Goal: Communication & Community: Answer question/provide support

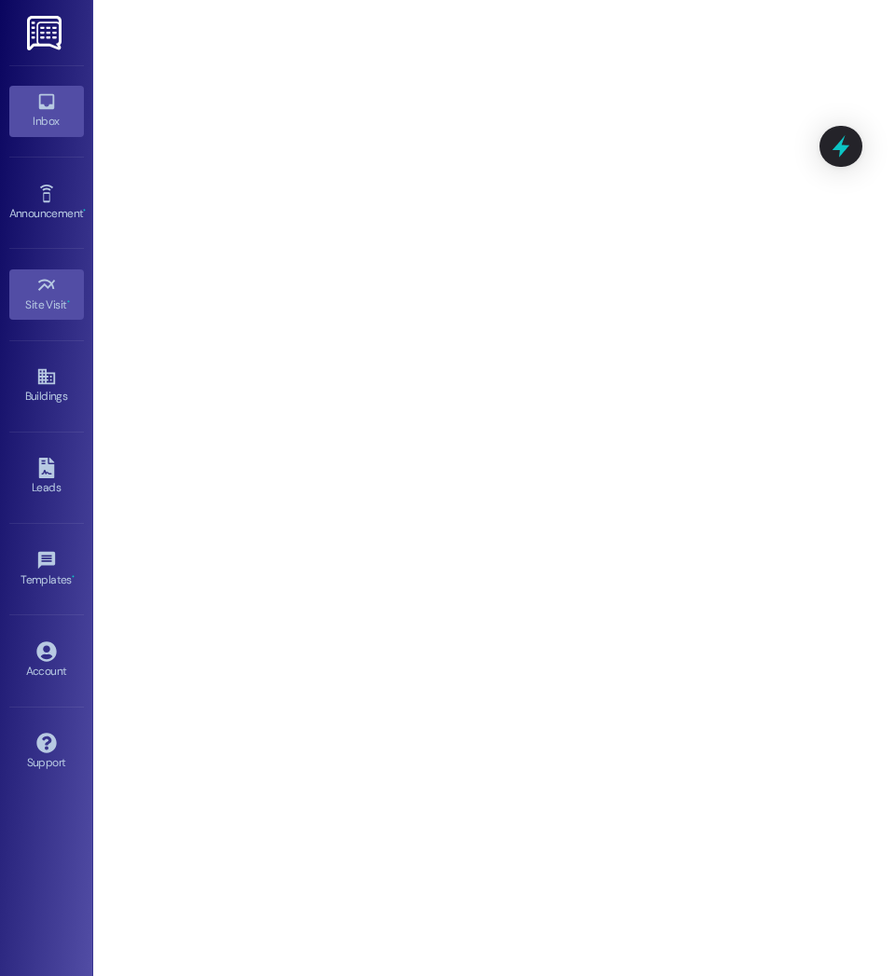
click at [41, 114] on div "Inbox" at bounding box center [46, 121] width 93 height 19
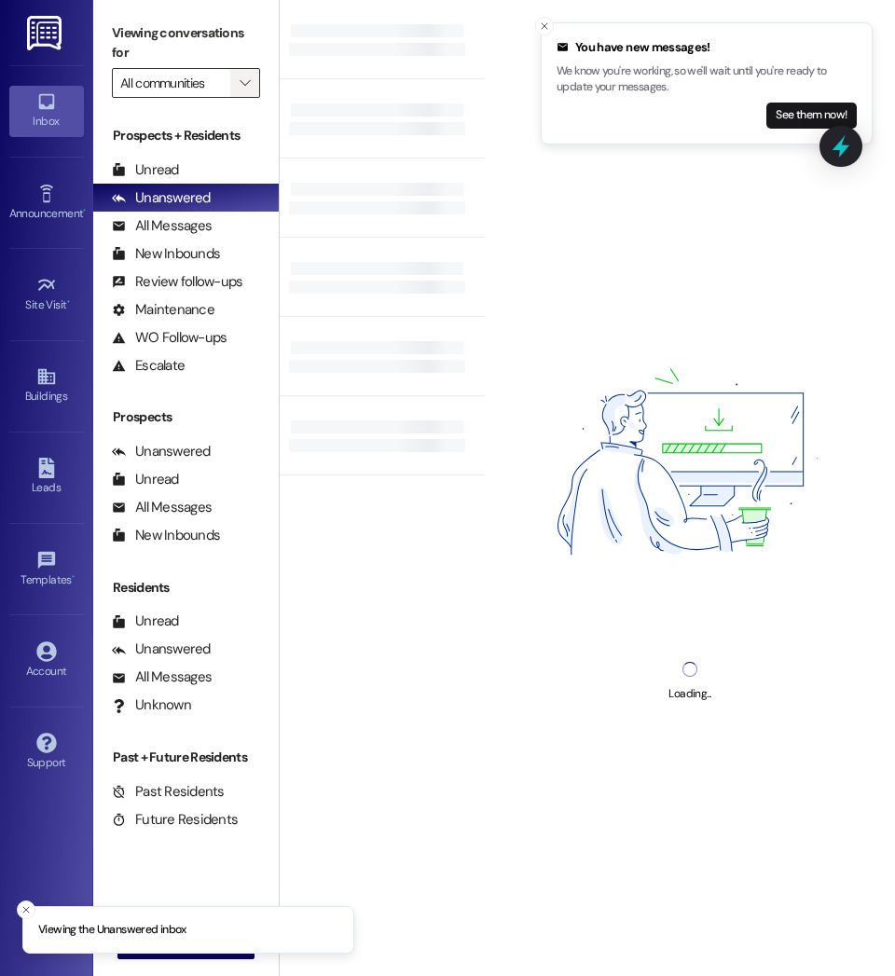
click at [238, 71] on span "" at bounding box center [245, 83] width 18 height 30
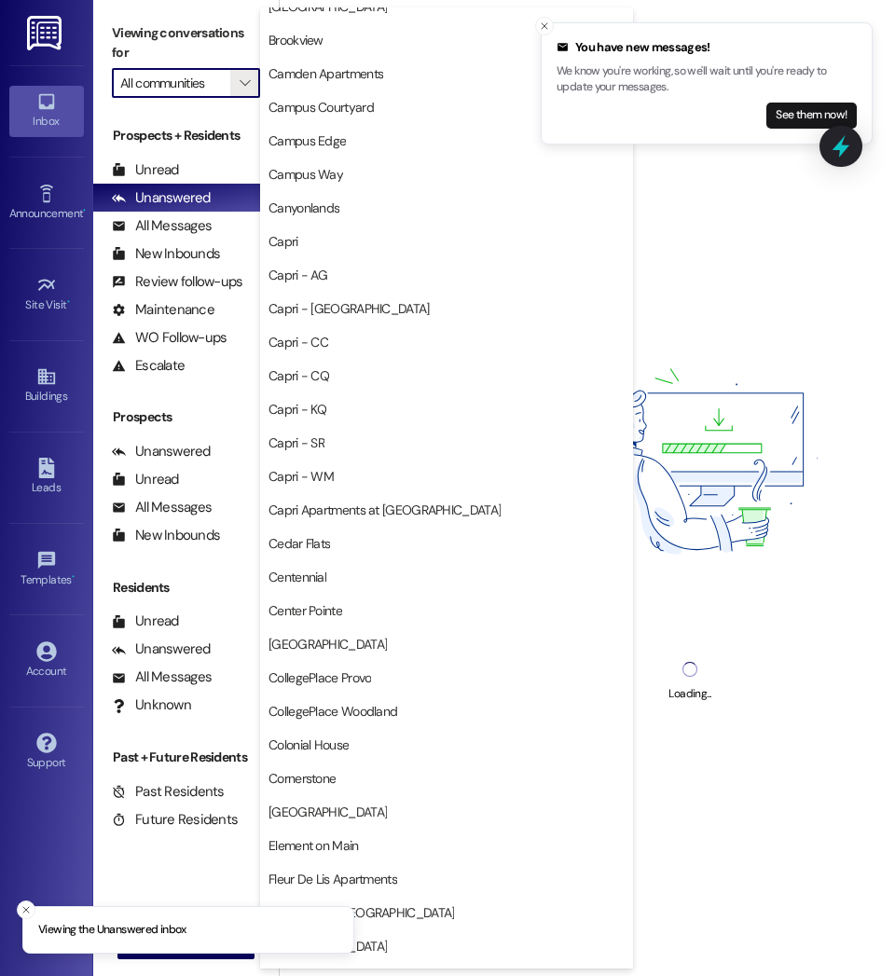
scroll to position [426, 0]
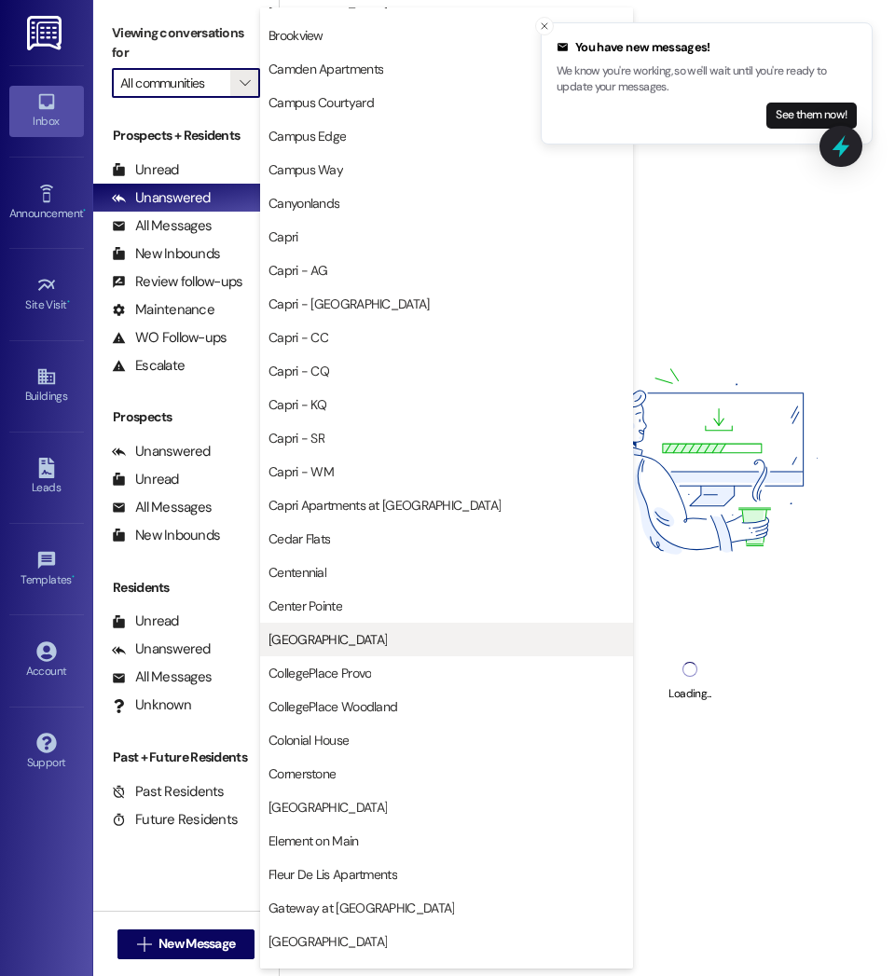
click at [311, 642] on span "[GEOGRAPHIC_DATA]" at bounding box center [328, 639] width 118 height 19
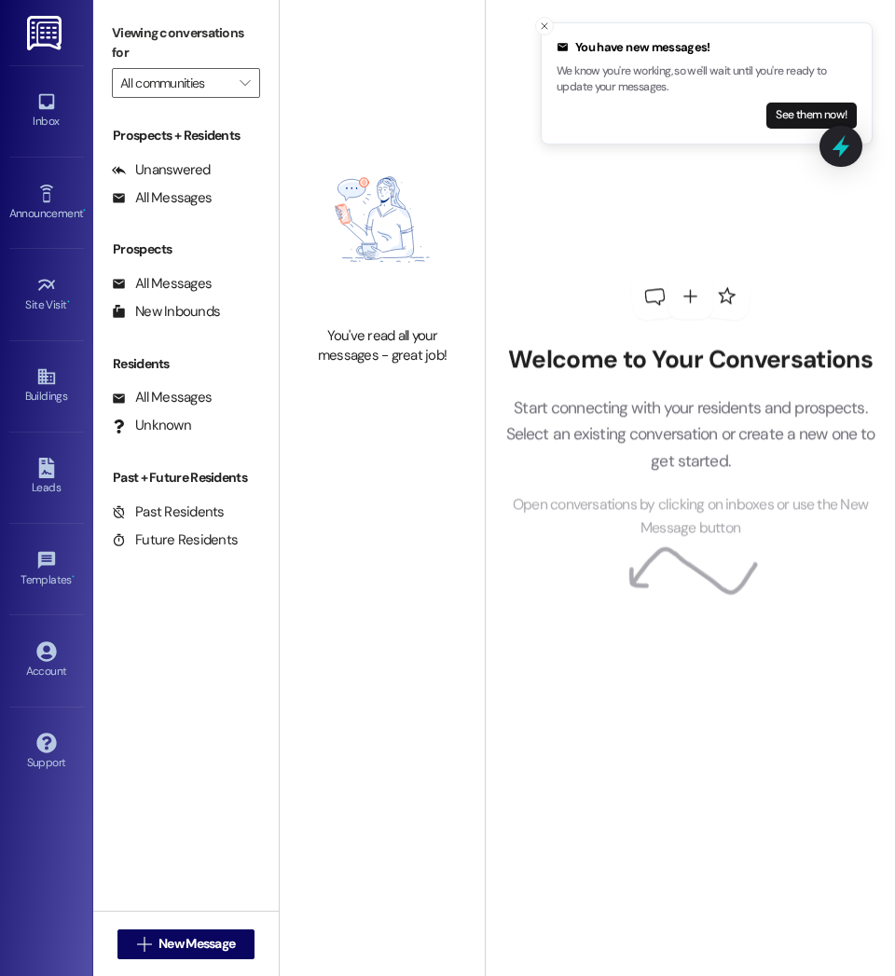
type input "[GEOGRAPHIC_DATA]"
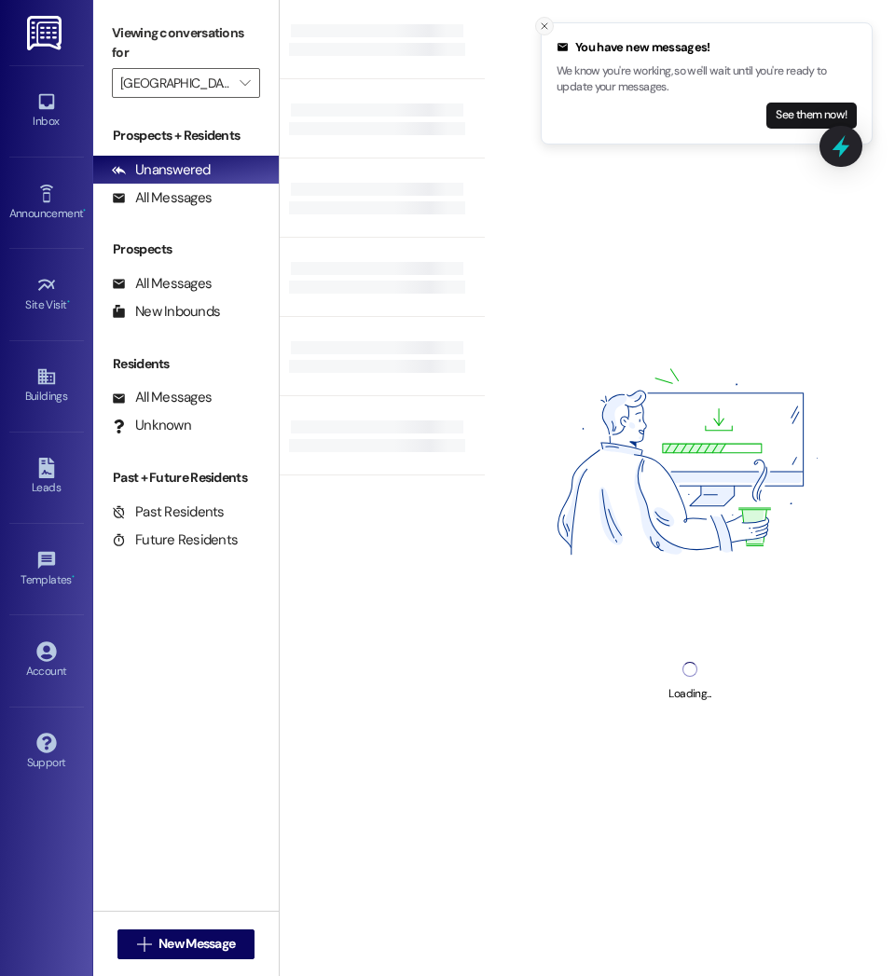
click at [546, 33] on button "Close toast" at bounding box center [544, 26] width 19 height 19
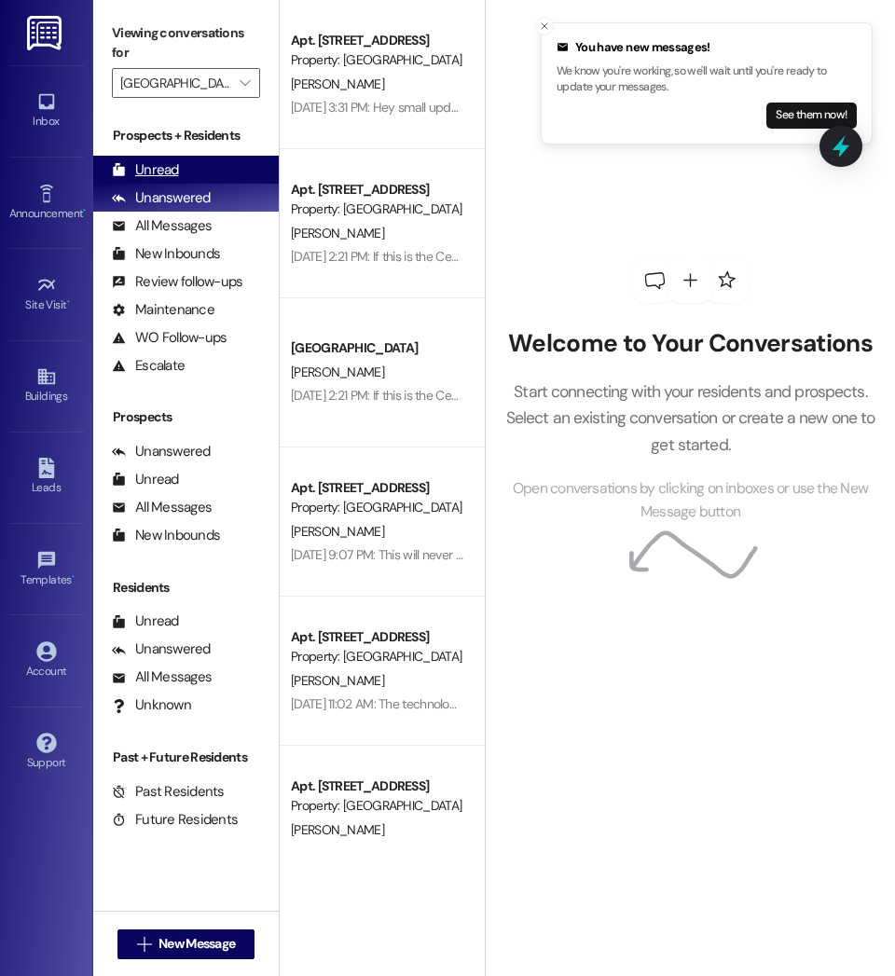
click at [203, 162] on div "Unread (0)" at bounding box center [186, 170] width 186 height 28
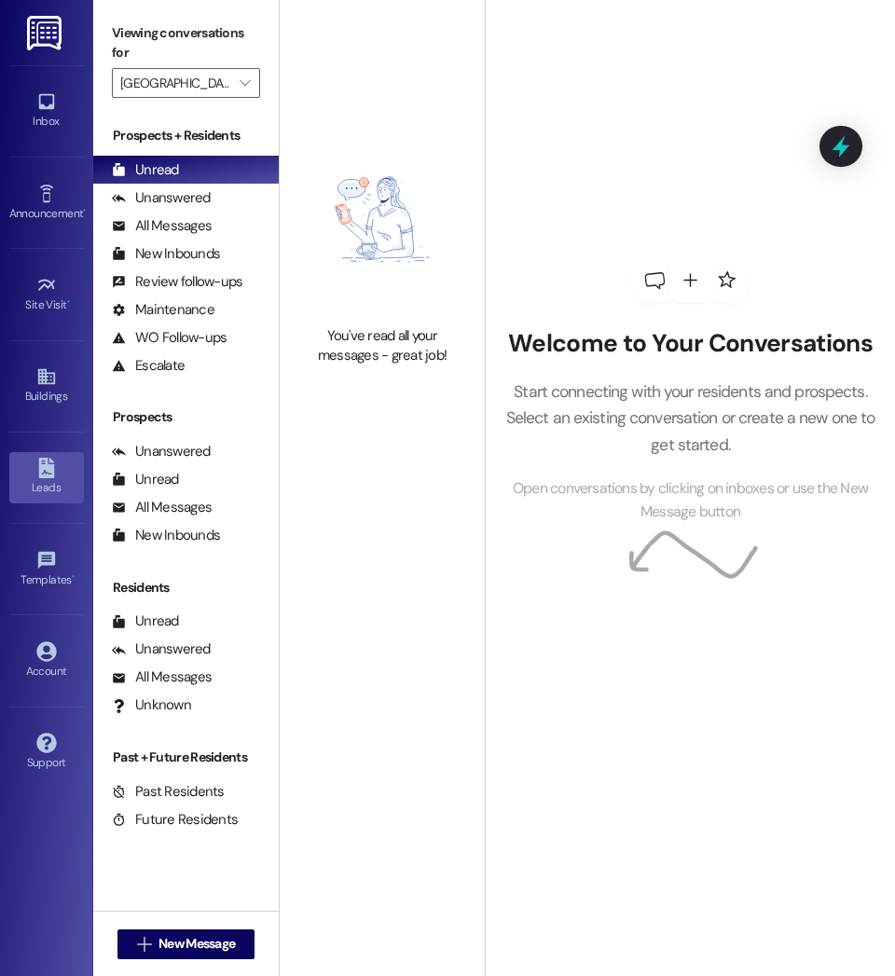
click at [40, 465] on icon at bounding box center [46, 468] width 16 height 21
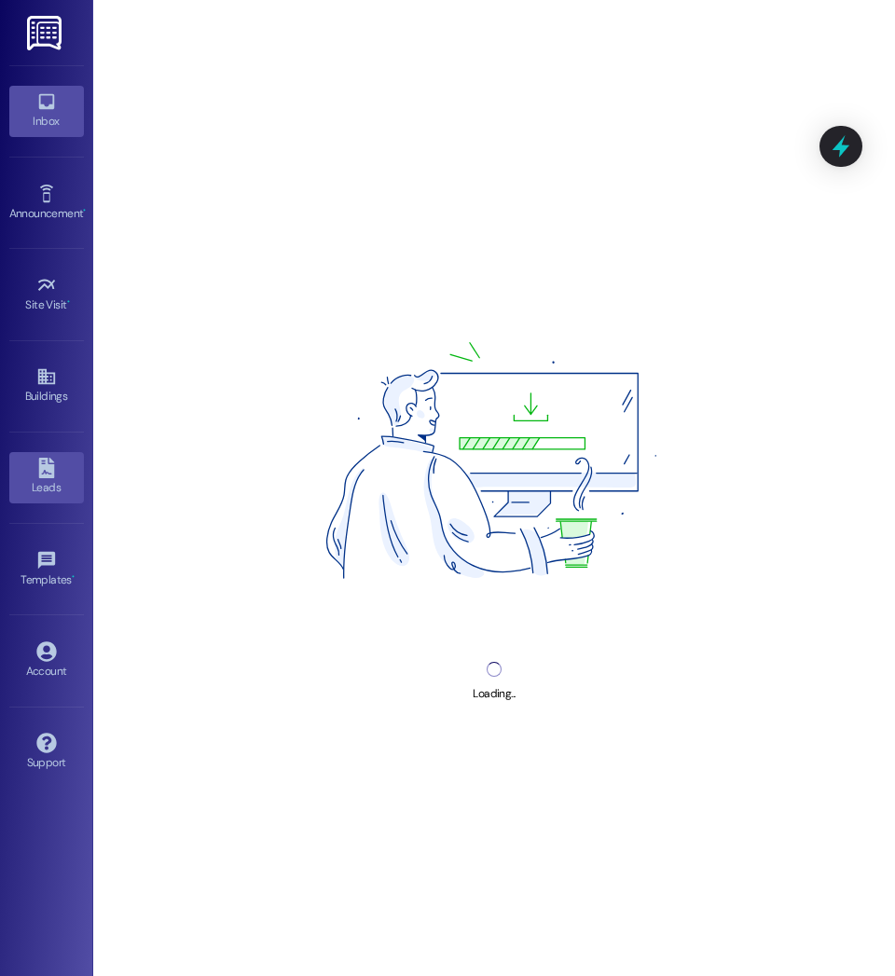
click at [72, 118] on div "Inbox" at bounding box center [46, 121] width 93 height 19
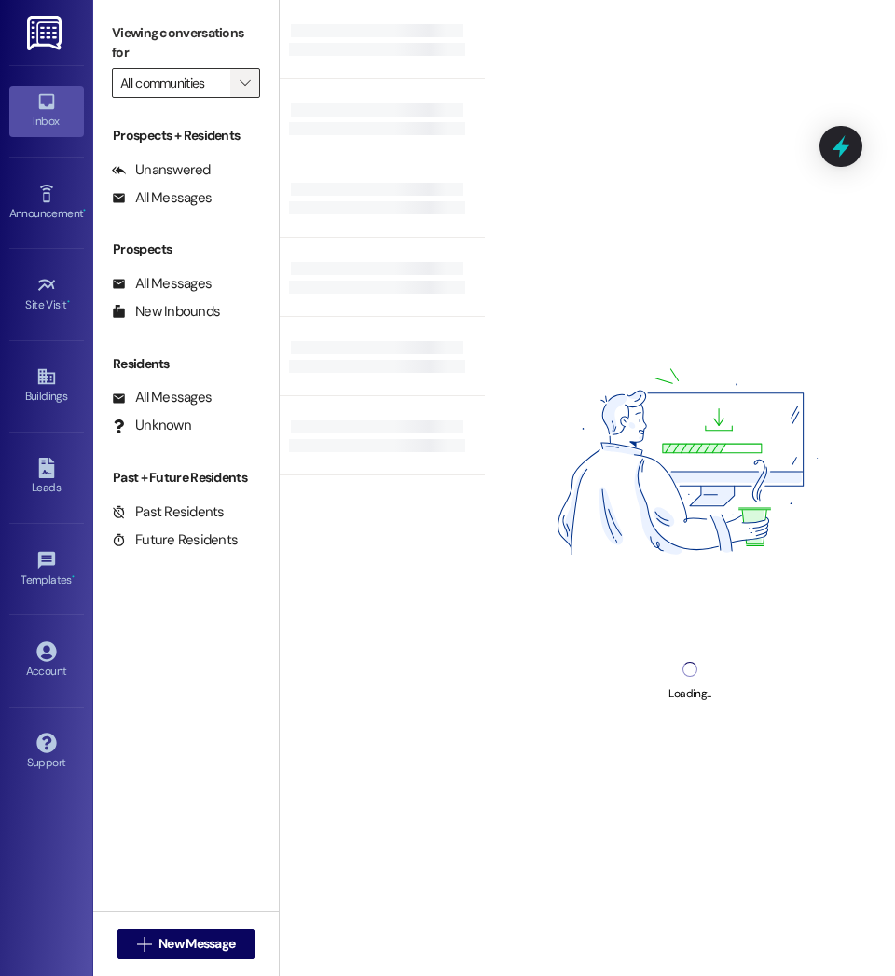
click at [237, 87] on span "" at bounding box center [245, 83] width 18 height 30
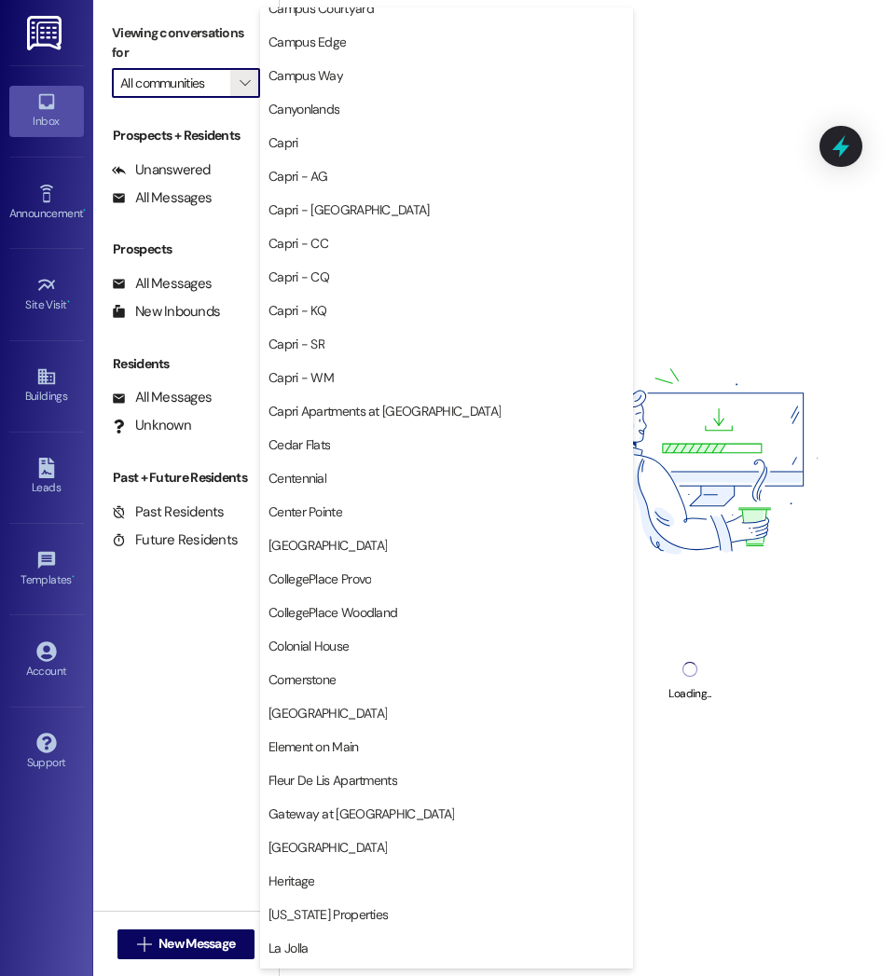
scroll to position [521, 0]
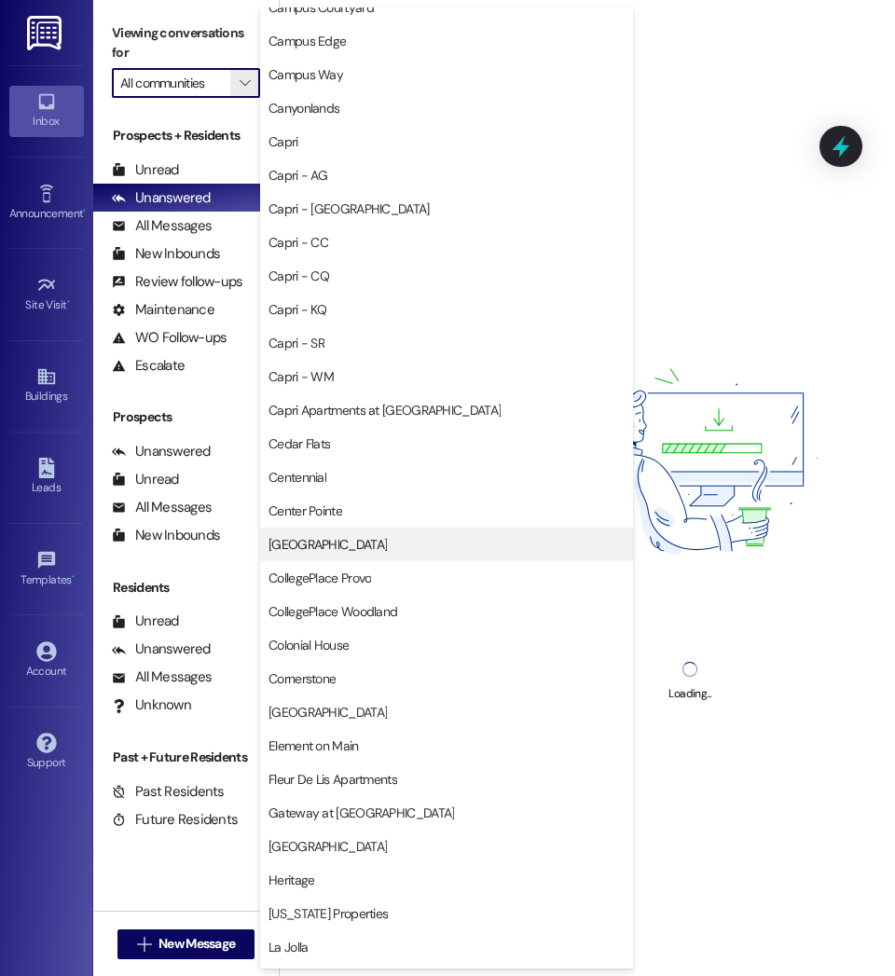
click at [340, 541] on span "[GEOGRAPHIC_DATA]" at bounding box center [447, 544] width 356 height 19
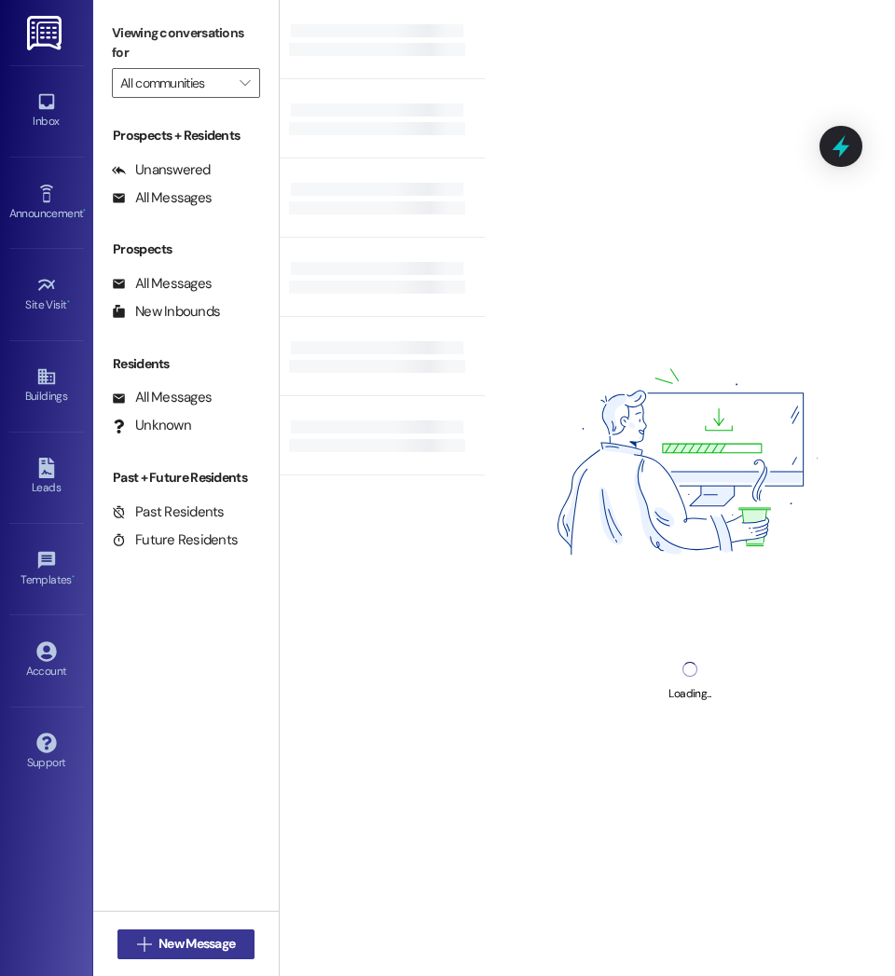
click at [184, 947] on span "New Message" at bounding box center [197, 944] width 76 height 20
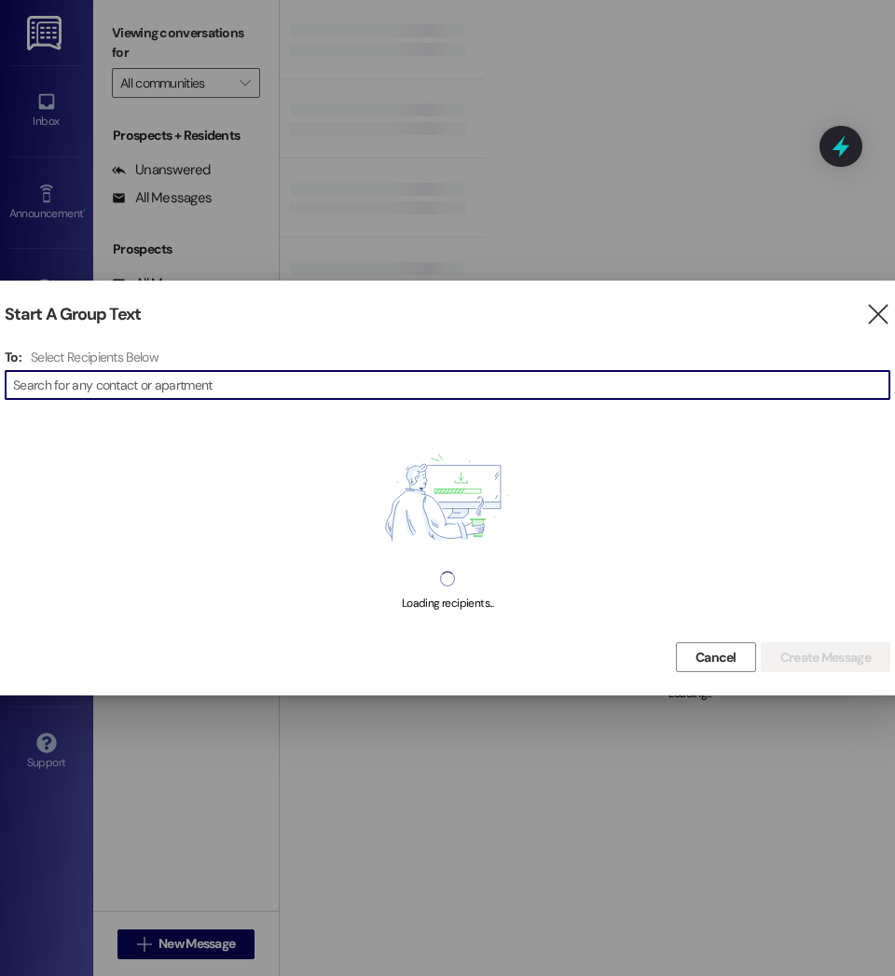
click at [409, 386] on input at bounding box center [451, 385] width 877 height 26
type input "L"
type input "Mich"
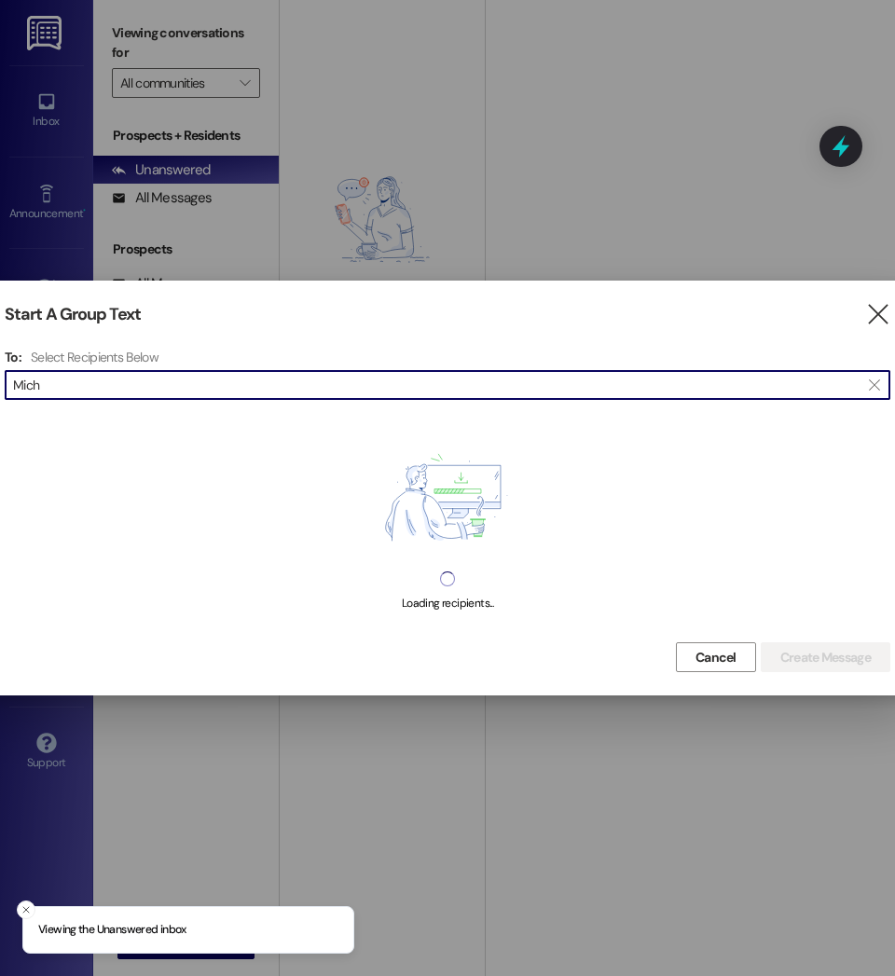
type input "[GEOGRAPHIC_DATA]"
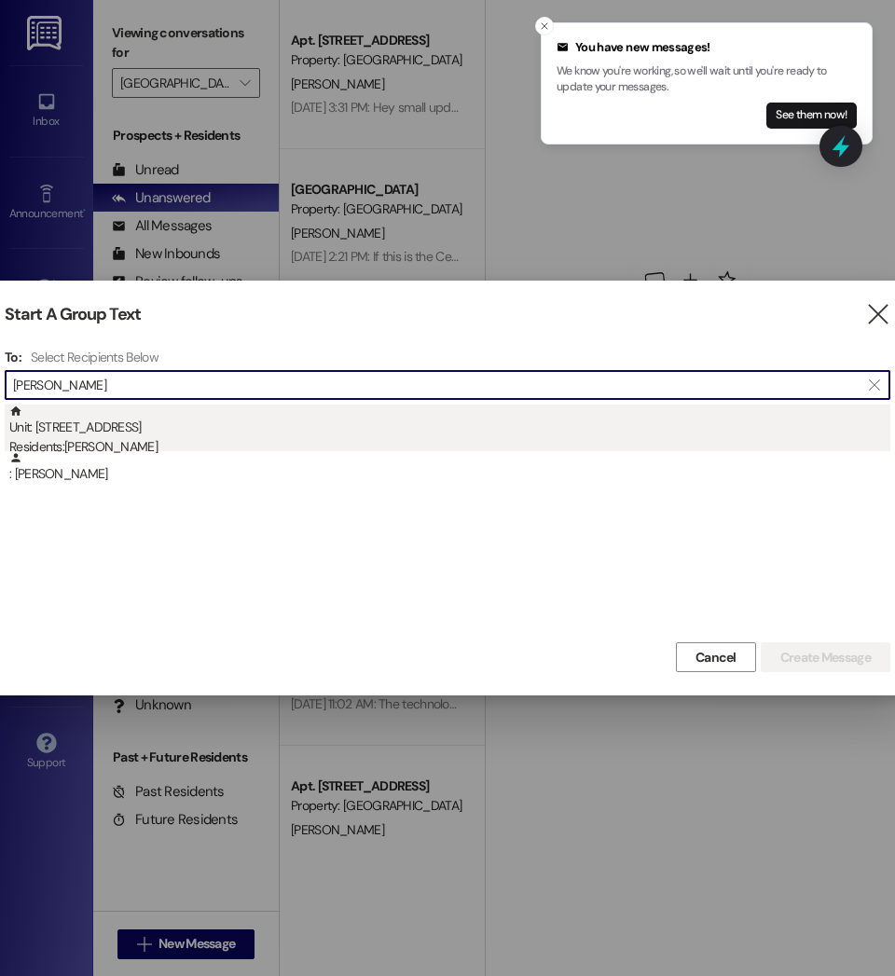
type input "[PERSON_NAME]"
click at [121, 425] on div "Unit: 220 - 1 Central Park Residents: [PERSON_NAME]" at bounding box center [449, 431] width 881 height 53
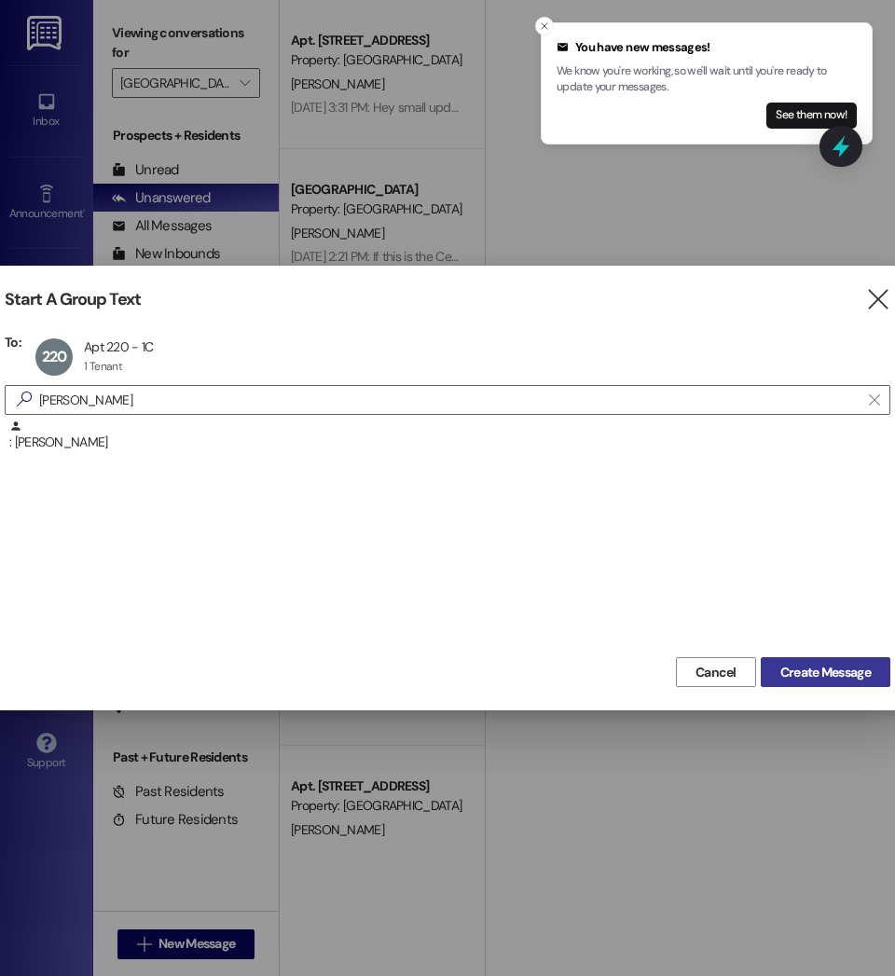
click at [826, 663] on span "Create Message" at bounding box center [826, 673] width 90 height 20
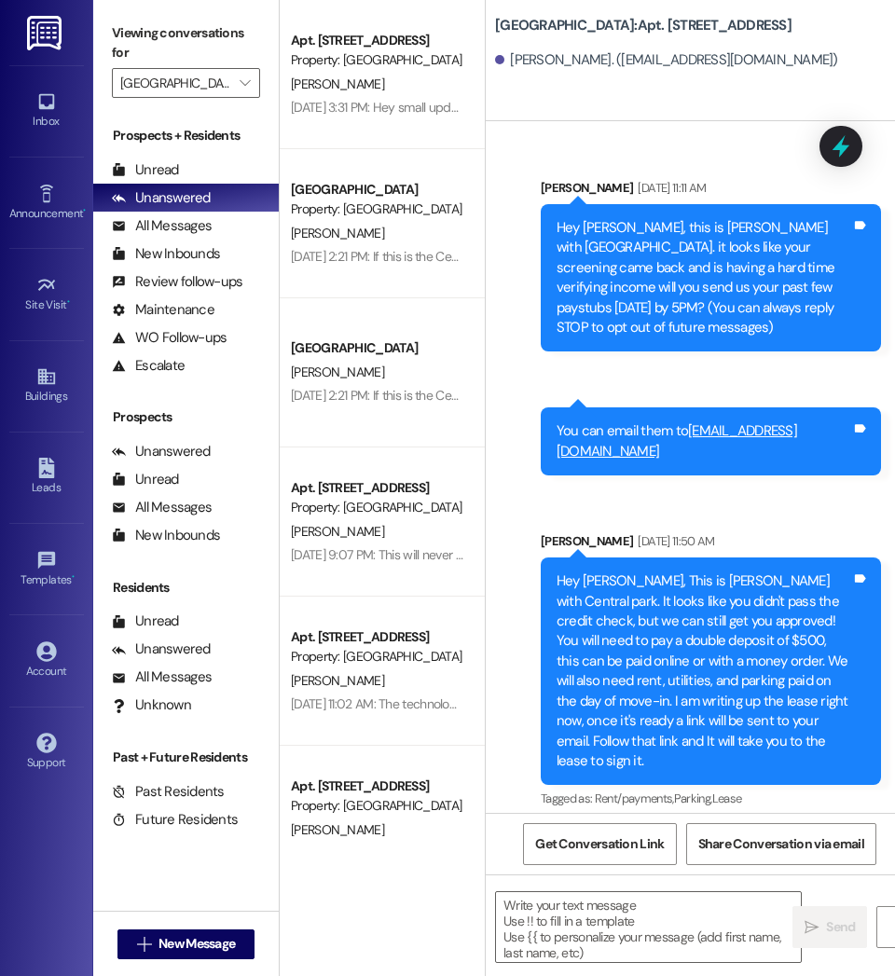
scroll to position [56083, 0]
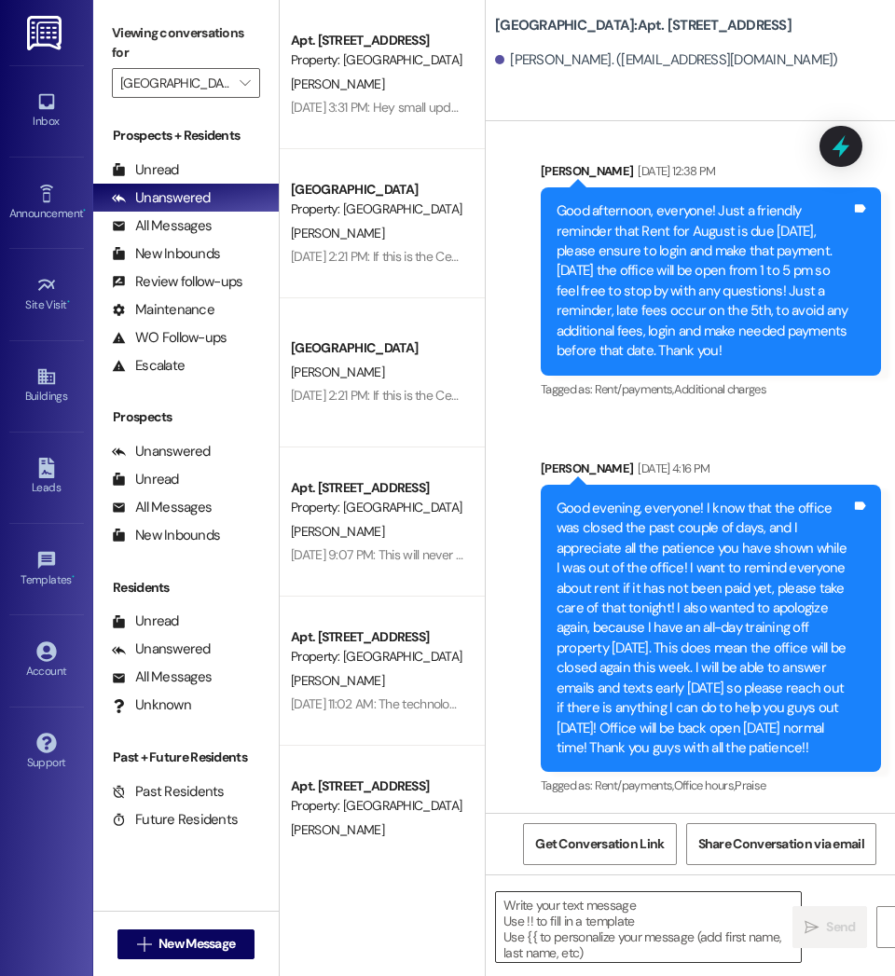
click at [623, 924] on textarea at bounding box center [648, 927] width 305 height 70
paste textarea "Hello [PERSON_NAME], This is [PERSON_NAME] with [GEOGRAPHIC_DATA]. I know we sp…"
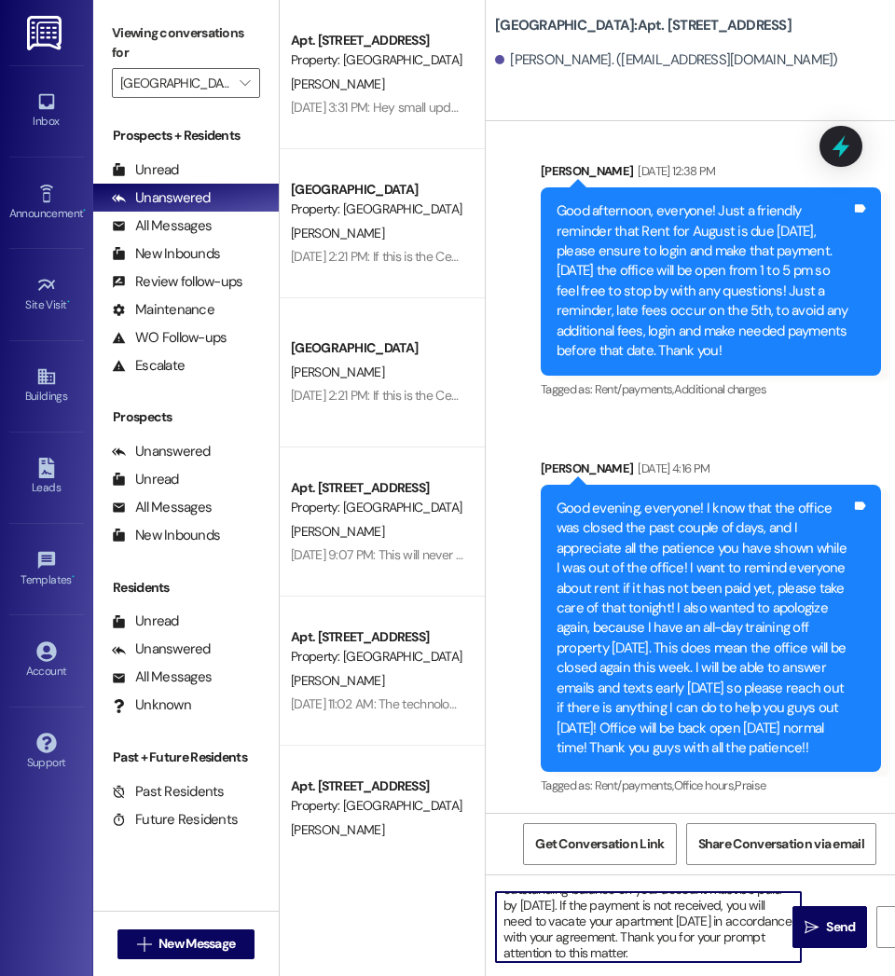
scroll to position [0, 0]
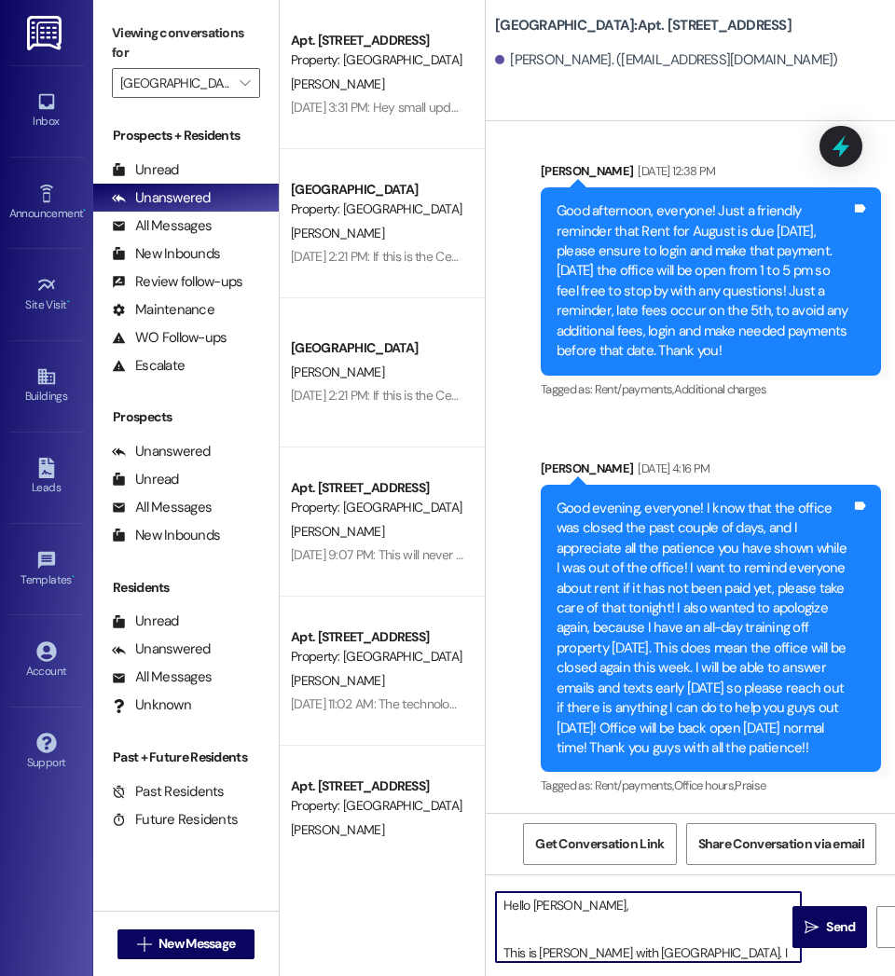
click at [501, 955] on textarea "Hello [PERSON_NAME], This is [PERSON_NAME] with [GEOGRAPHIC_DATA]. I know we sp…" at bounding box center [648, 927] width 305 height 70
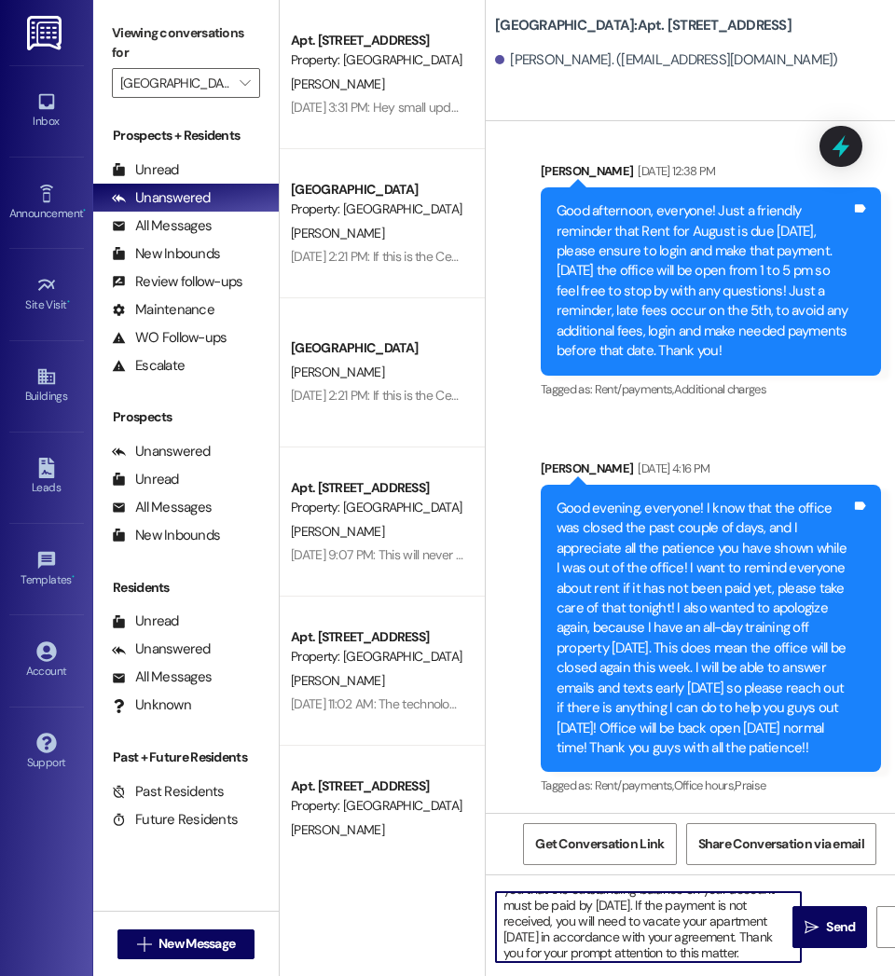
scroll to position [100, 0]
type textarea "Hello [PERSON_NAME], this is [PERSON_NAME] with Central Park. I know we spoke o…"
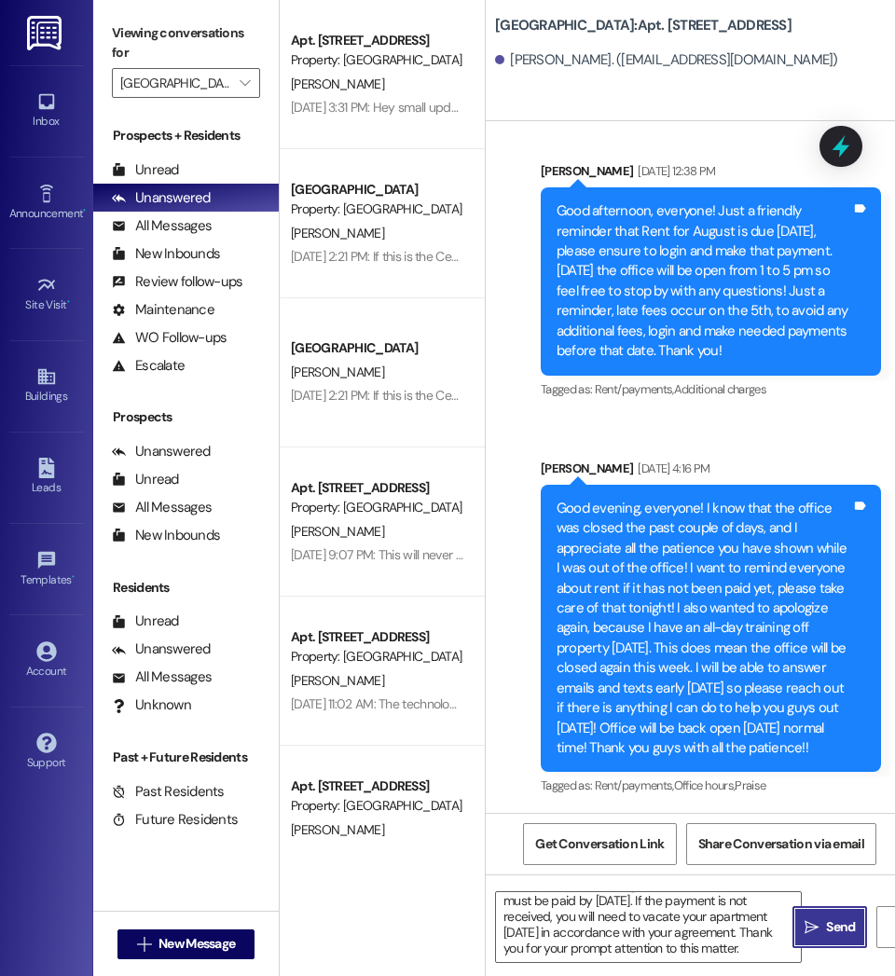
click at [829, 923] on span "Send" at bounding box center [840, 928] width 29 height 20
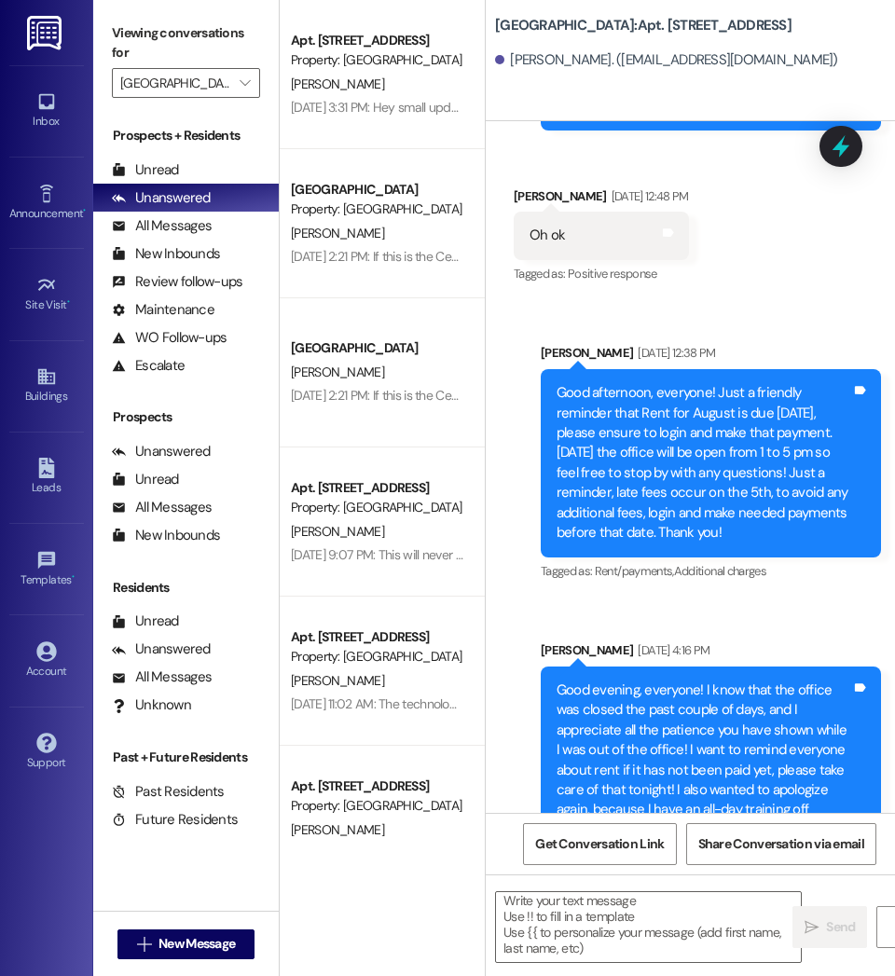
scroll to position [56413, 0]
